Goal: Transaction & Acquisition: Purchase product/service

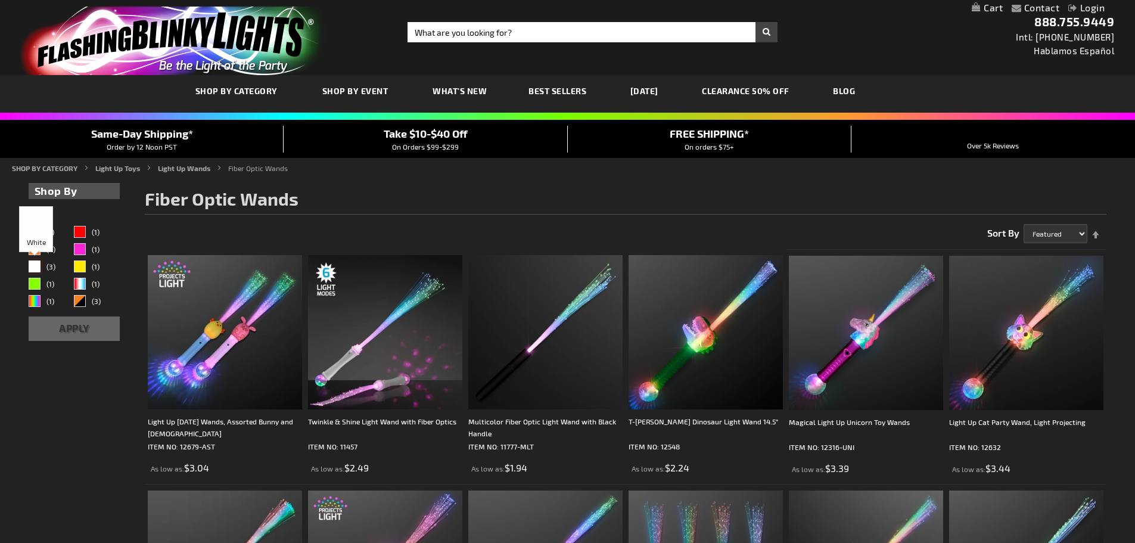
click at [33, 264] on div "White" at bounding box center [35, 266] width 12 height 12
click at [35, 248] on div "Orange" at bounding box center [35, 249] width 12 height 12
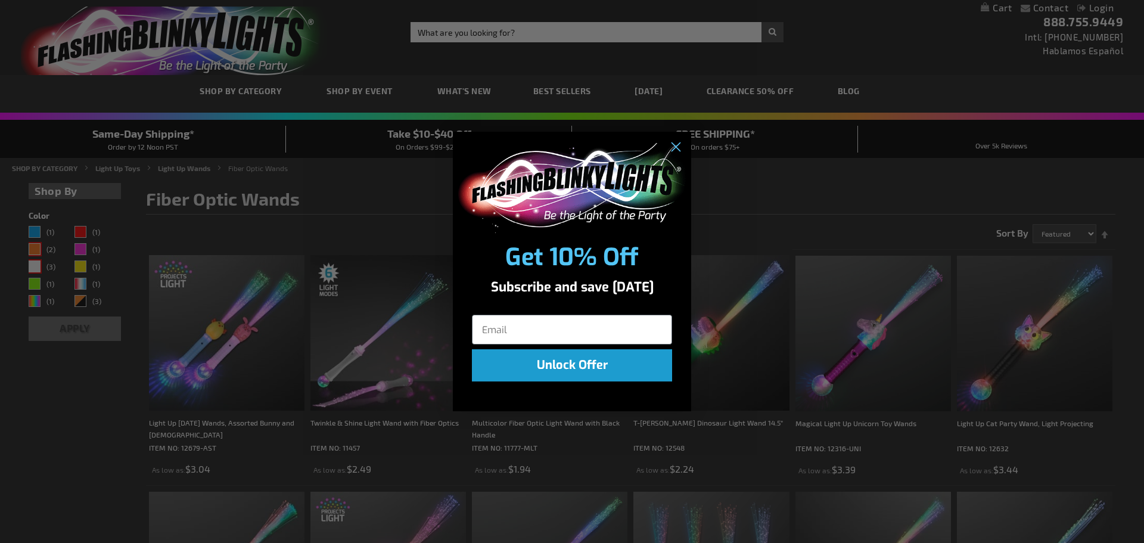
click at [36, 230] on div "Close dialog Get 10% Off Subscribe and save [DATE] Unlock Offer Submit" at bounding box center [572, 271] width 1144 height 543
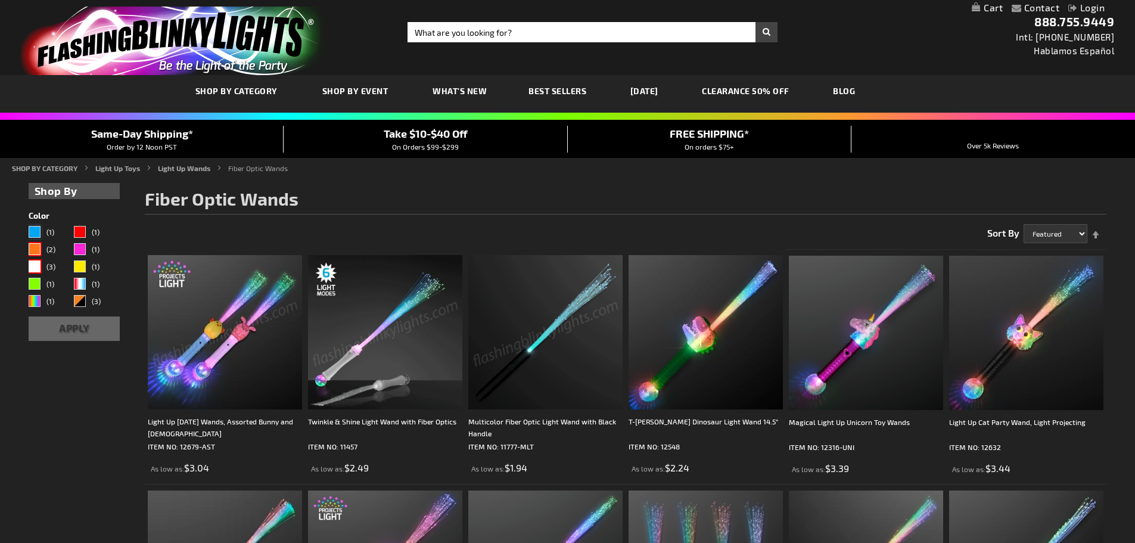
click at [41, 230] on link "(1)" at bounding box center [51, 233] width 44 height 14
click at [74, 325] on button "Apply" at bounding box center [75, 328] width 92 height 24
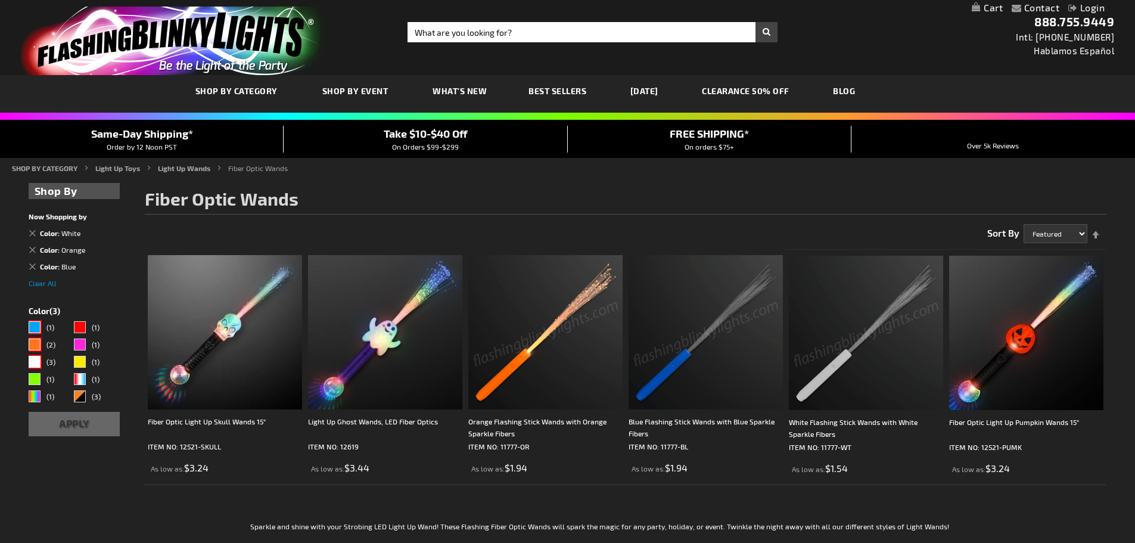
click at [891, 369] on img at bounding box center [866, 333] width 154 height 154
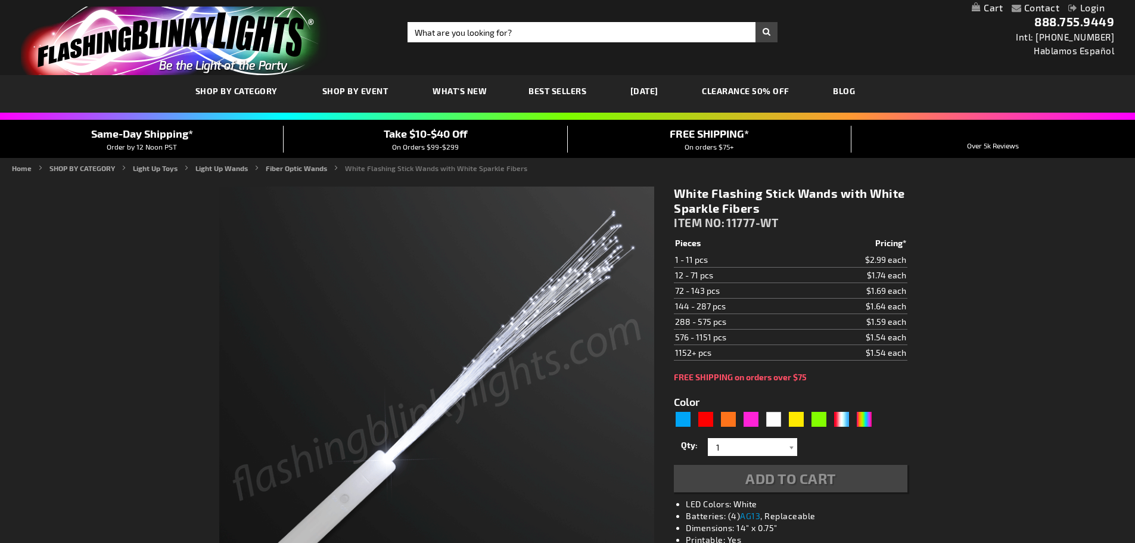
type input "5646"
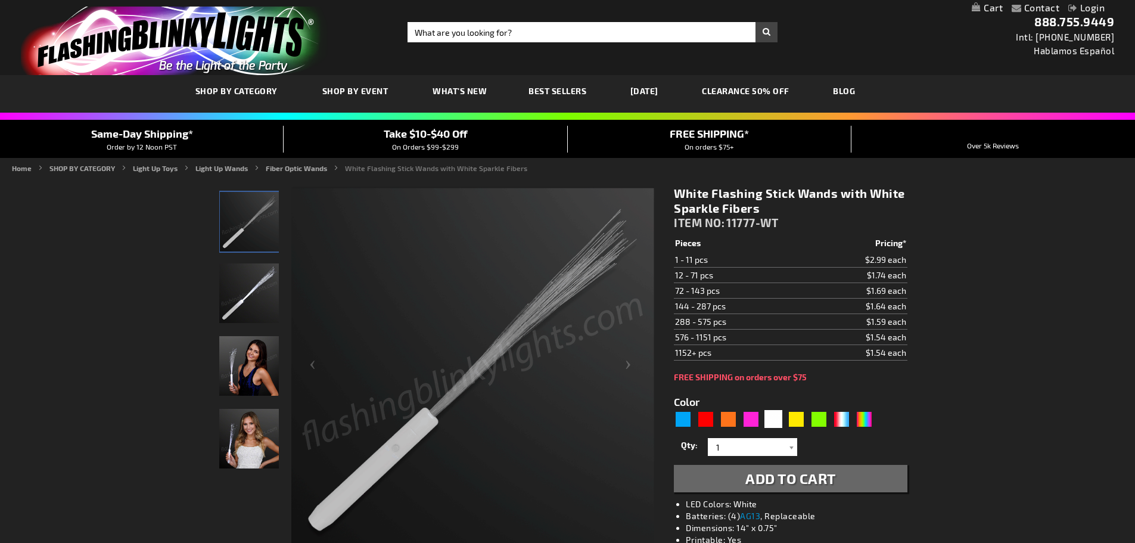
click at [828, 276] on td "$1.74 each" at bounding box center [854, 274] width 104 height 15
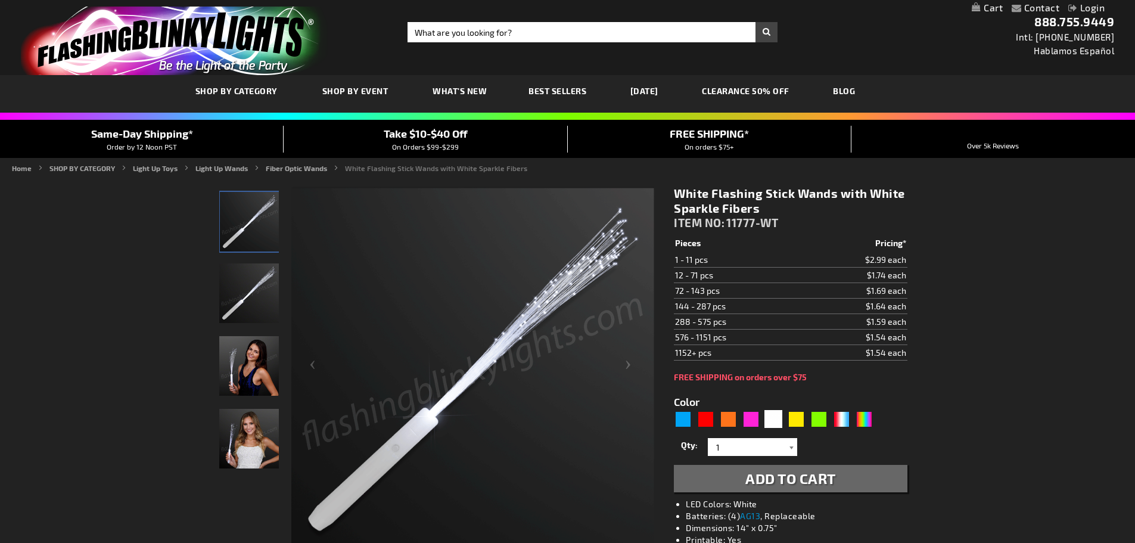
click at [790, 451] on div at bounding box center [791, 447] width 12 height 18
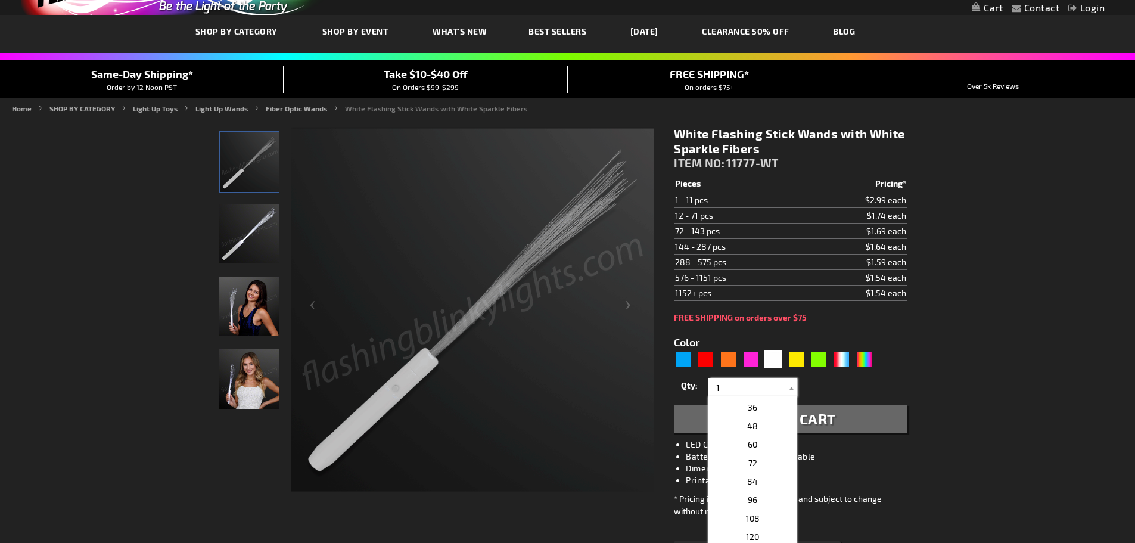
scroll to position [179, 0]
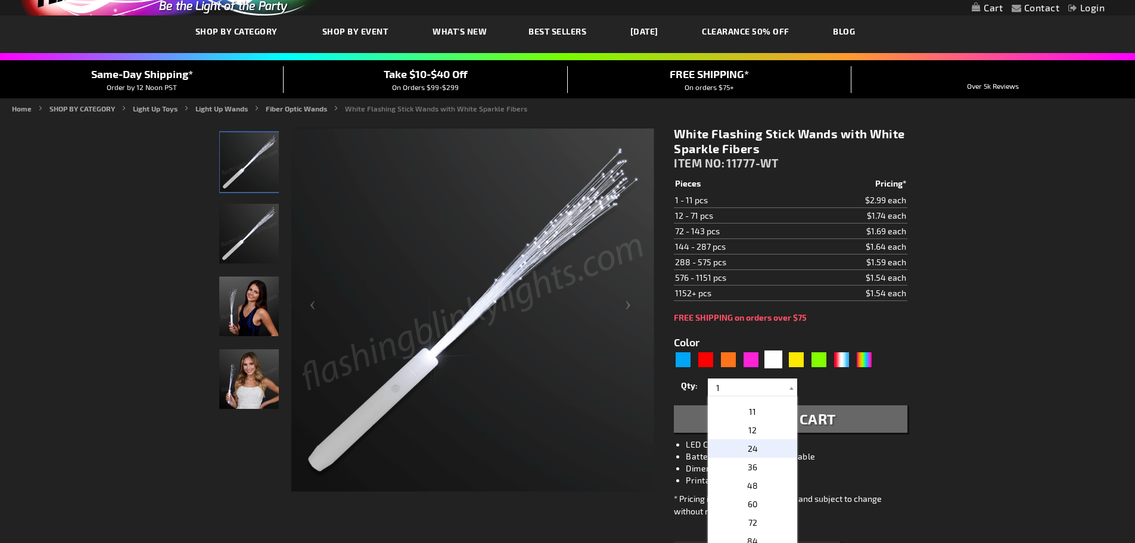
click at [758, 450] on p "24" at bounding box center [752, 448] width 89 height 18
type input "24"
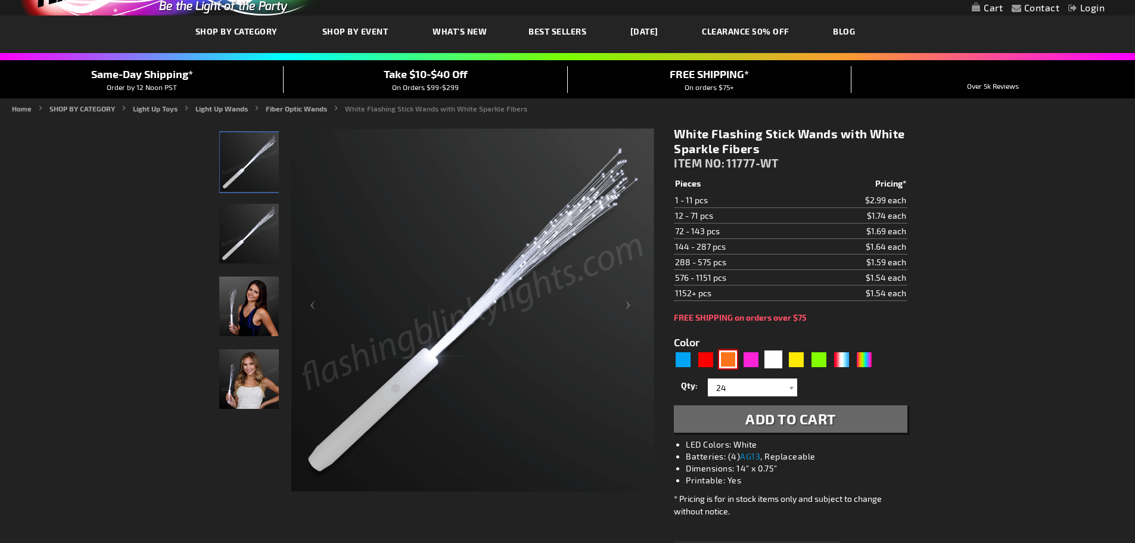
click at [730, 359] on div "Orange" at bounding box center [728, 359] width 18 height 18
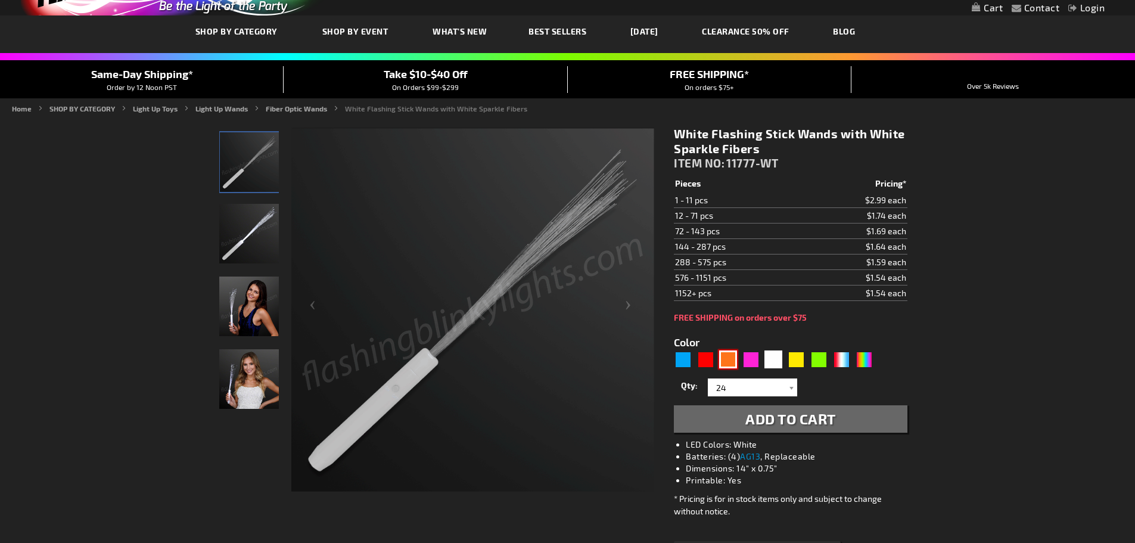
type input "5637"
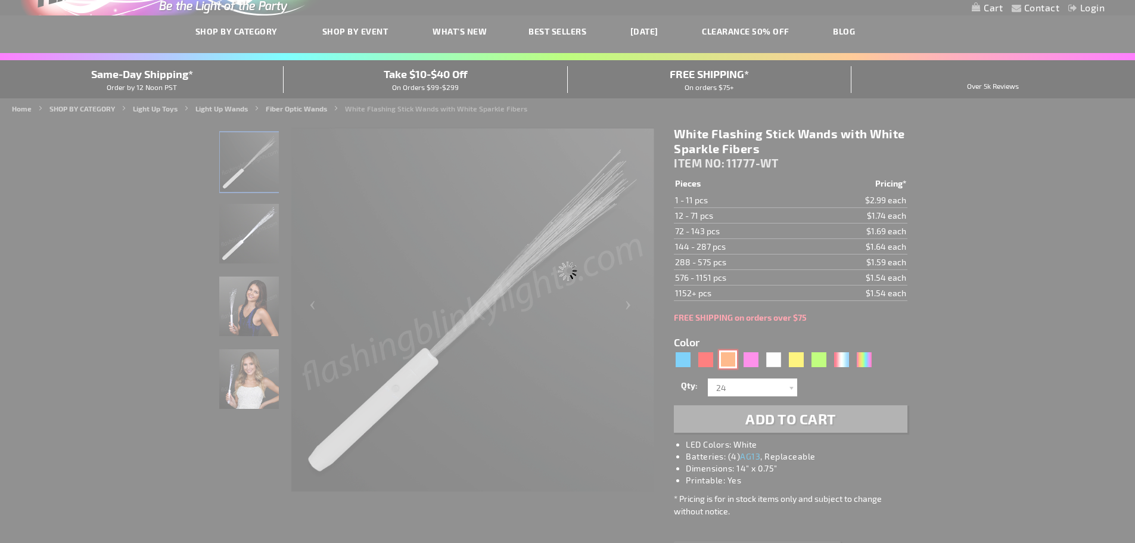
type input "11777-OR"
type input "Customize - Orange Flashing Stick Wands with Orange Sparkle Fibers - ITEM NO: 1…"
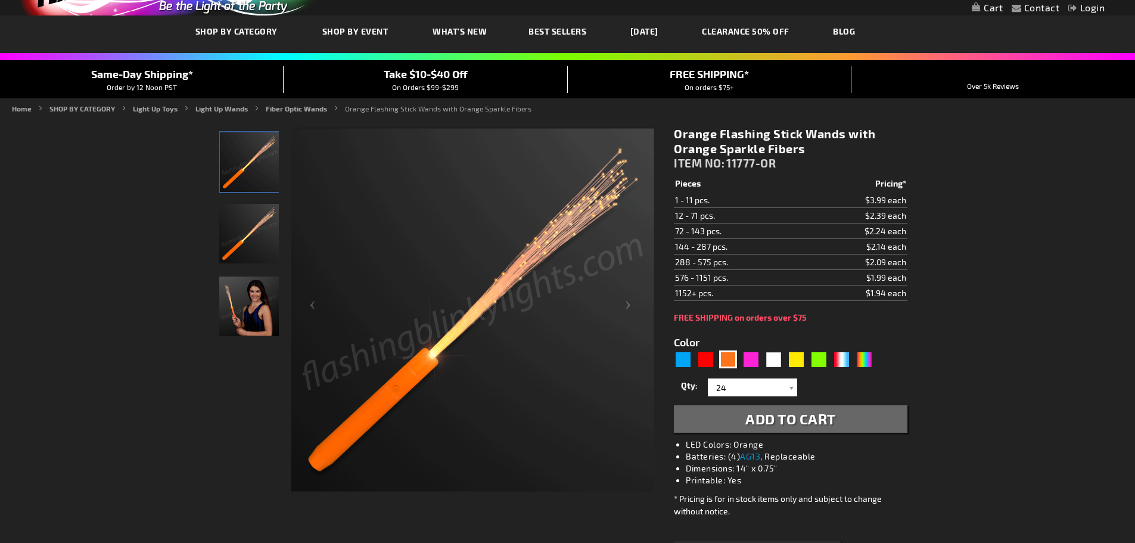
click at [788, 425] on span "Add to Cart" at bounding box center [790, 418] width 91 height 17
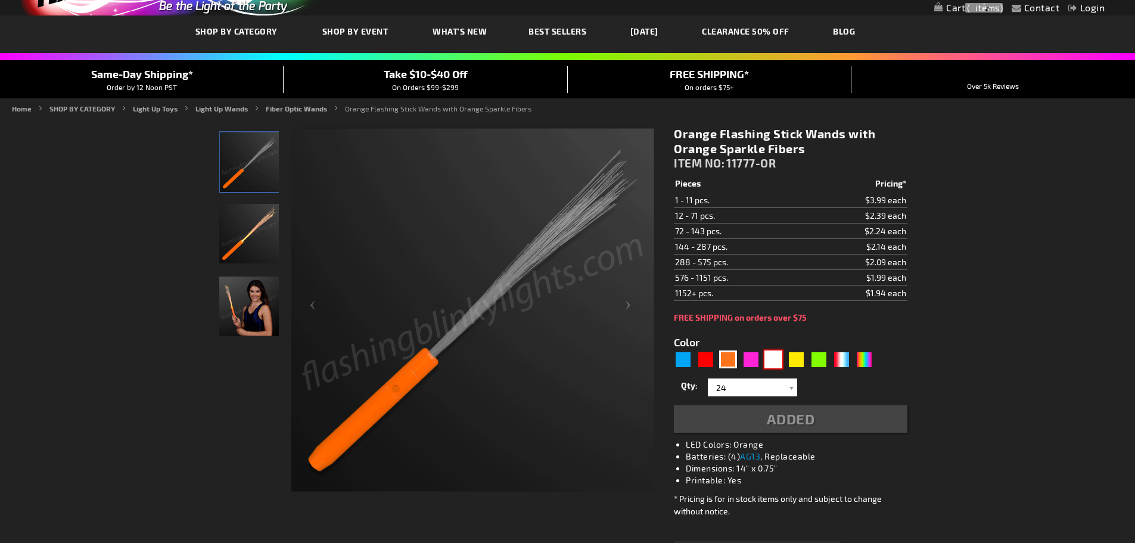
click at [774, 364] on div "White" at bounding box center [773, 359] width 18 height 18
type input "5646"
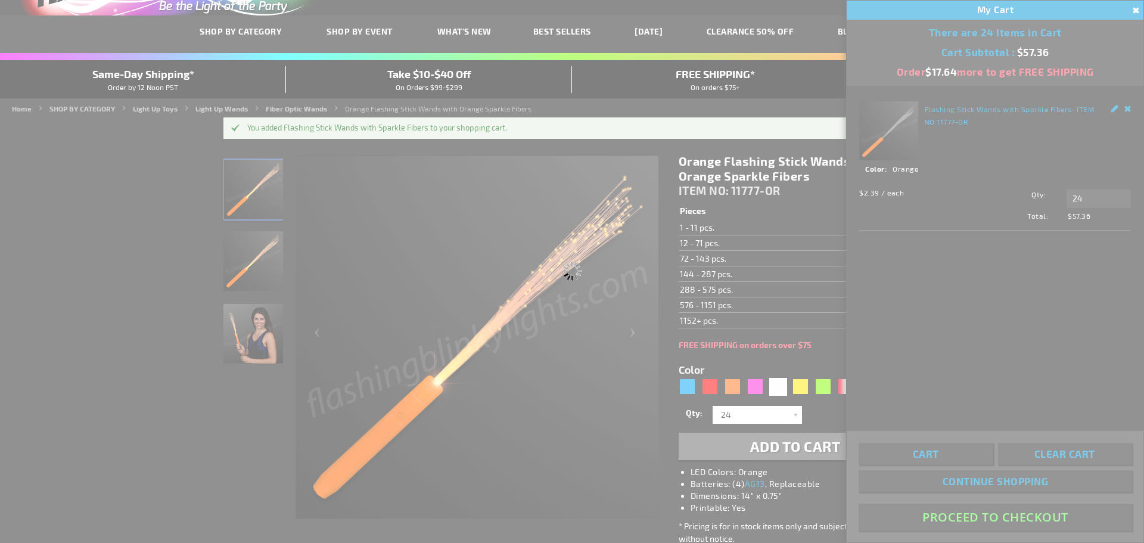
type input "11777-WT"
type input "Customize - White Flashing Stick Wands with White Sparkle Fibers - ITEM NO: 117…"
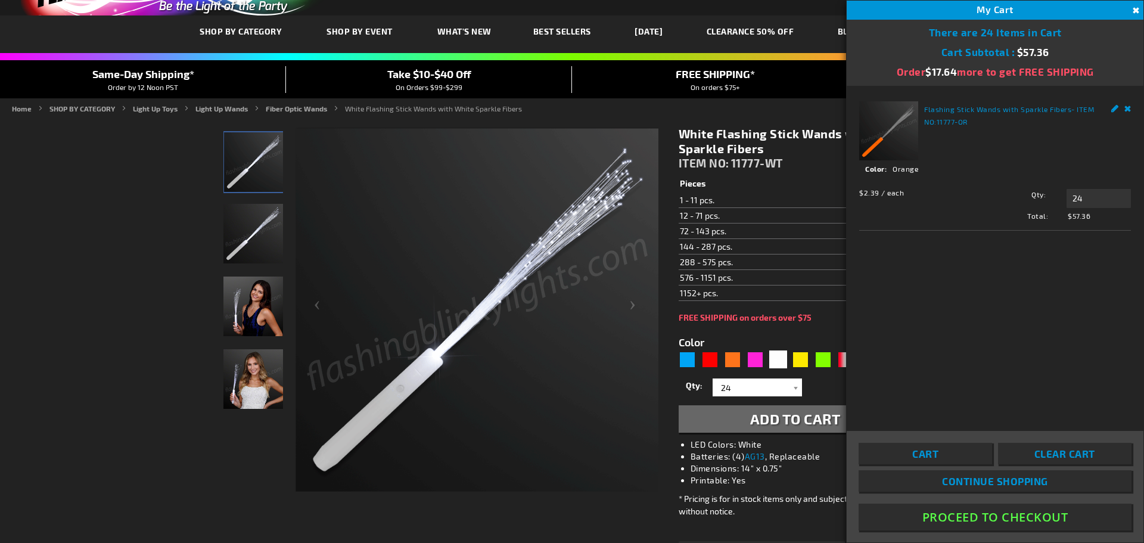
click at [777, 428] on button "Add to Cart" at bounding box center [794, 418] width 233 height 27
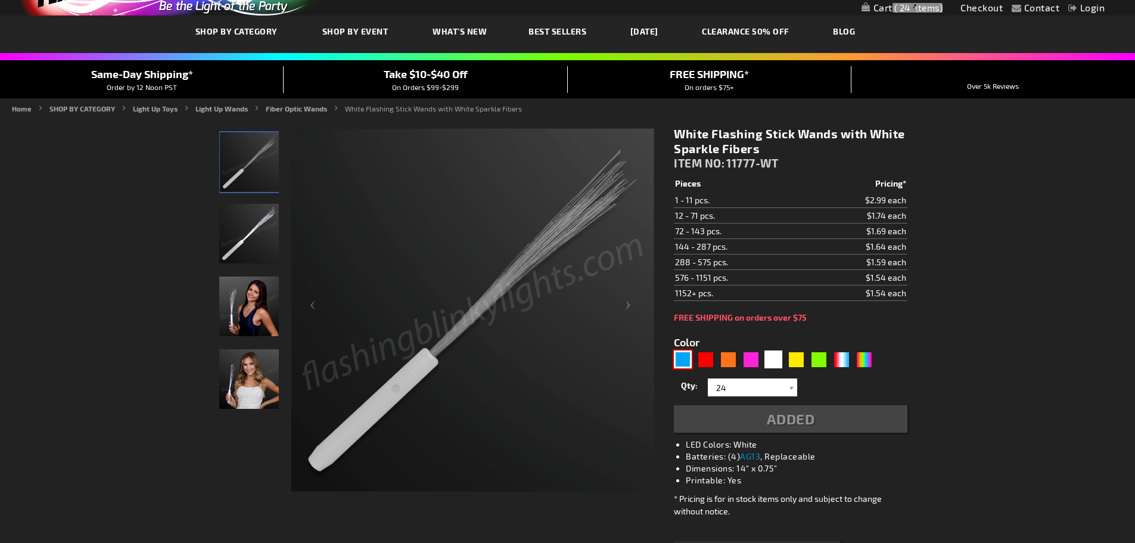
click at [684, 361] on div "Color 5646" at bounding box center [776, 351] width 204 height 35
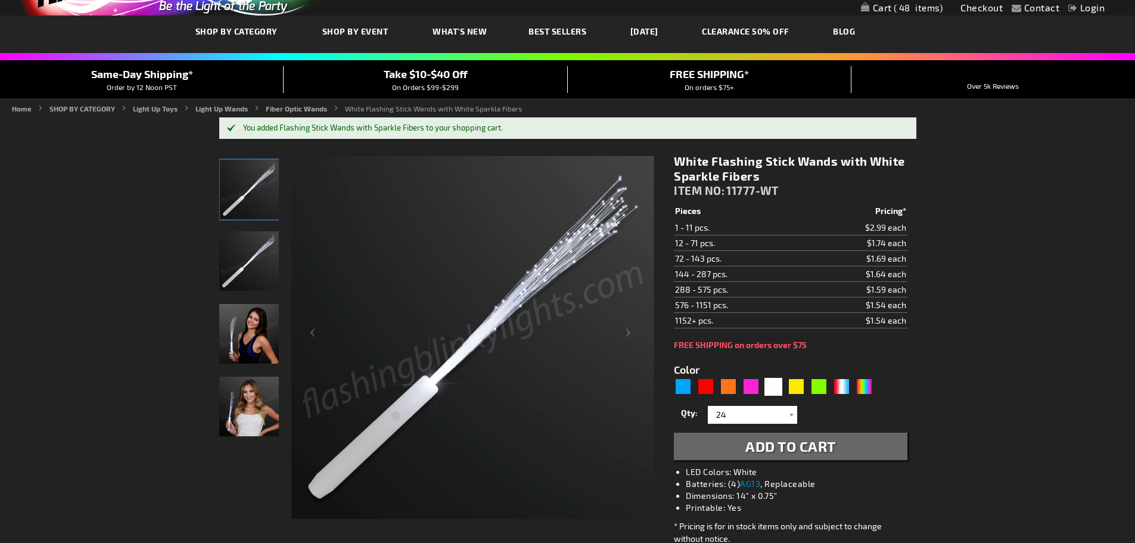
click at [746, 446] on span "Add to Cart" at bounding box center [790, 445] width 91 height 17
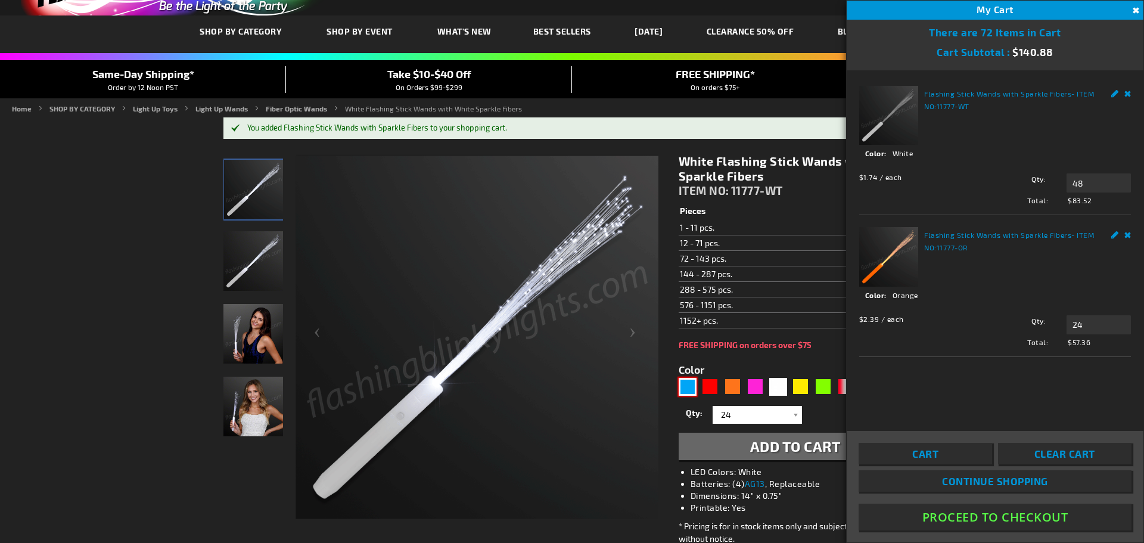
click at [689, 384] on div "Blue" at bounding box center [687, 387] width 18 height 18
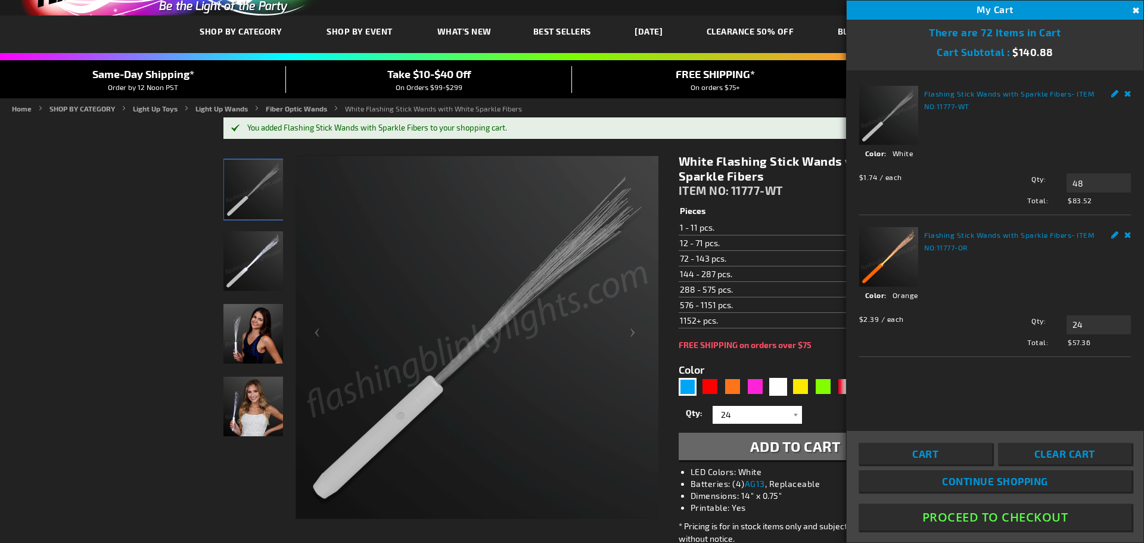
type input "5629"
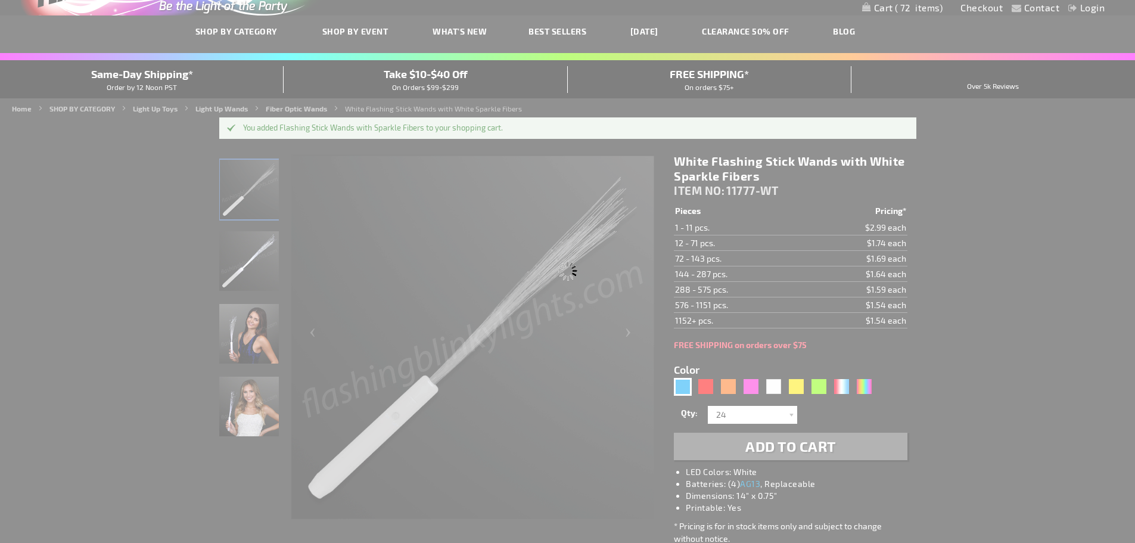
type input "11777-BL"
type input "Customize - Blue Flashing Stick Wands with Blue Sparkle Fibers - ITEM NO: 11777…"
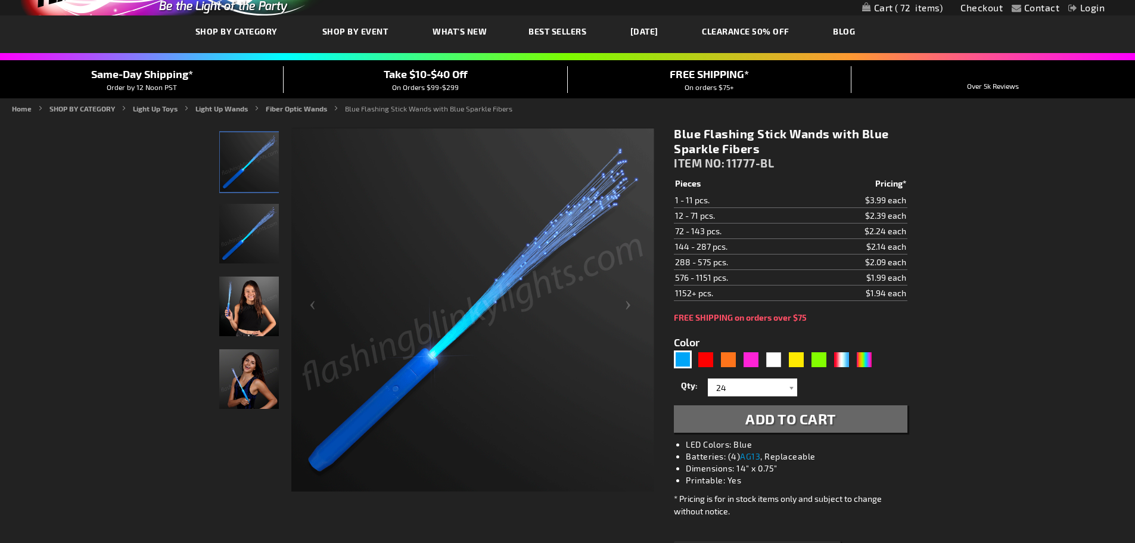
click at [780, 443] on li "LED Colors: Blue" at bounding box center [802, 444] width 233 height 12
click at [815, 416] on span "Add to Cart" at bounding box center [790, 418] width 91 height 17
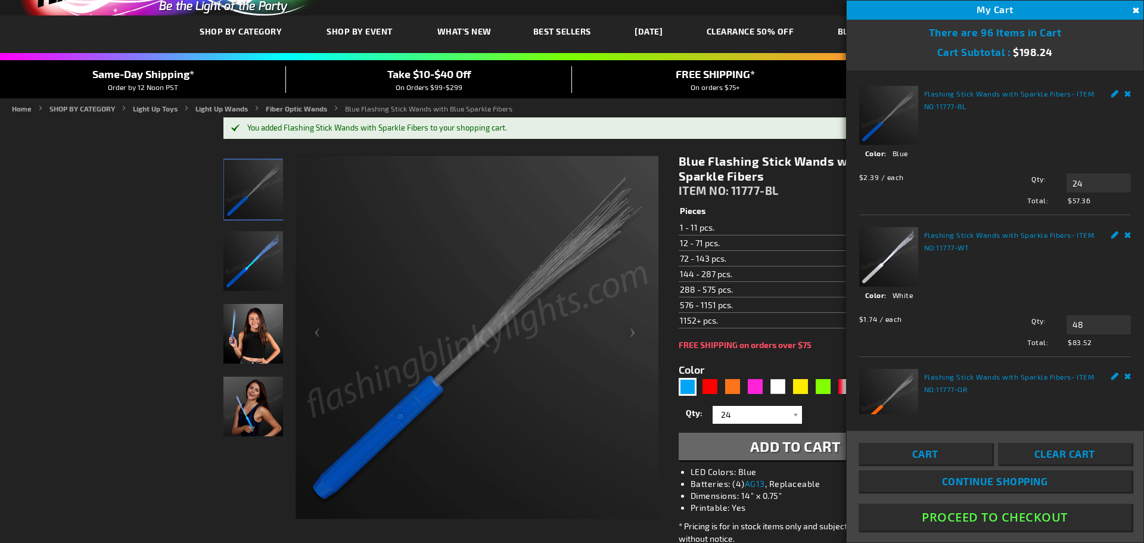
click at [768, 157] on h1 "Blue Flashing Stick Wands with Blue Sparkle Fibers" at bounding box center [794, 169] width 233 height 30
